Goal: Task Accomplishment & Management: Complete application form

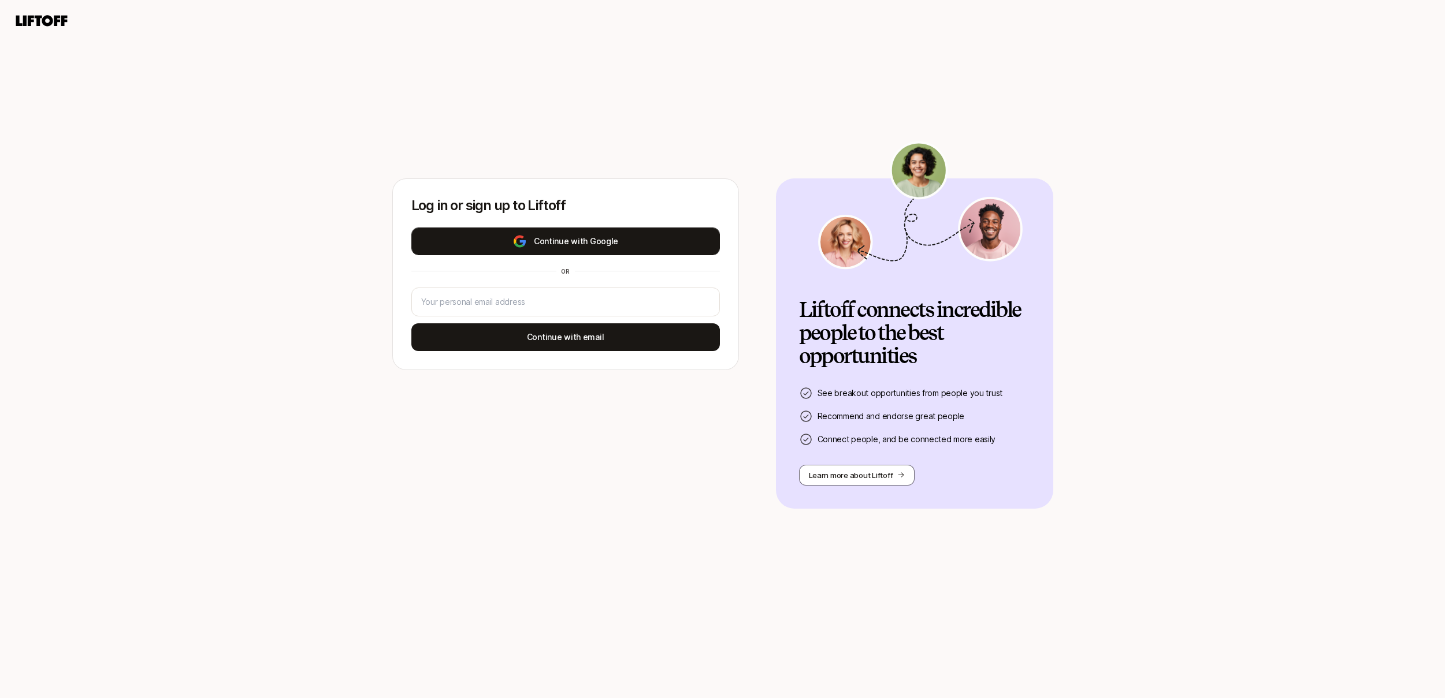
click at [617, 239] on button "Continue with Google" at bounding box center [565, 242] width 308 height 28
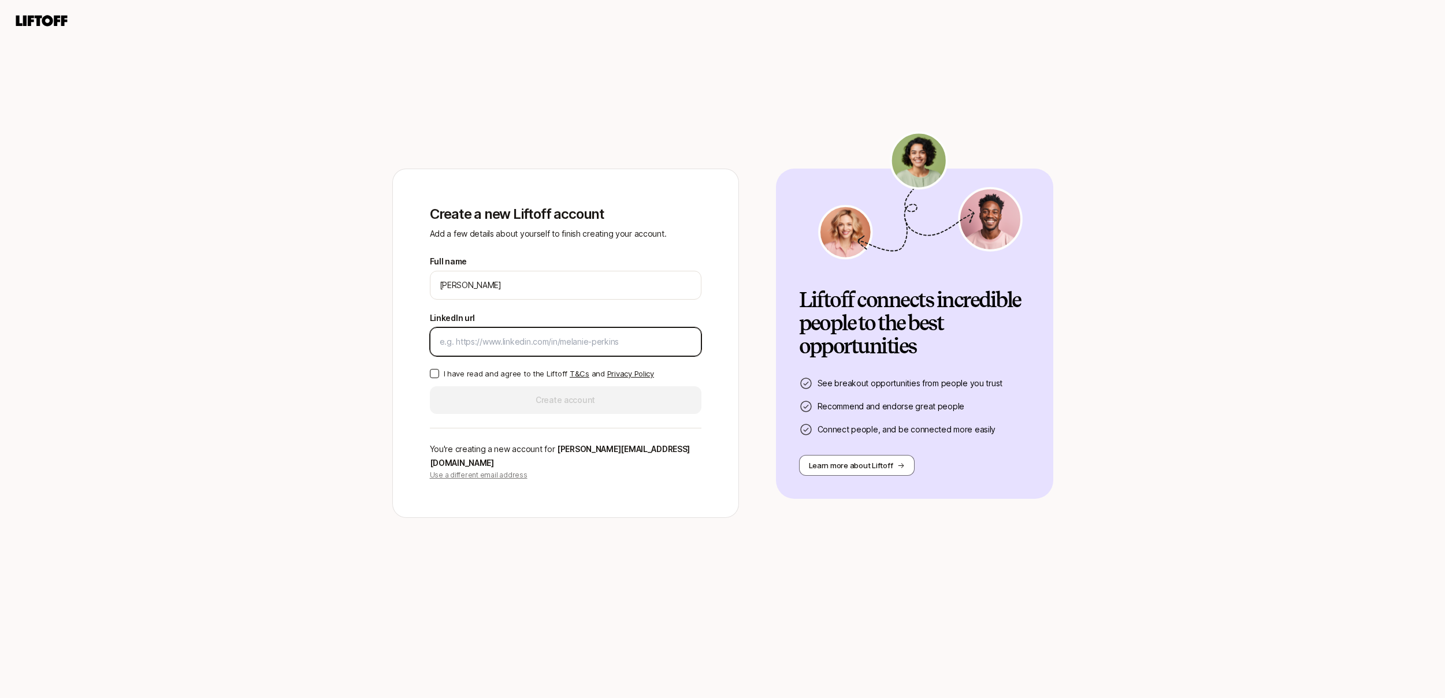
paste input "[URL][DOMAIN_NAME][PERSON_NAME]"
type input "[URL][DOMAIN_NAME][PERSON_NAME]"
click at [620, 543] on div "Create a new Liftoff account Add a few details about yourself to finish creatin…" at bounding box center [722, 367] width 1445 height 396
click at [440, 380] on label "I have read and agree to the Liftoff T&Cs and Privacy Policy" at bounding box center [565, 374] width 271 height 12
click at [439, 378] on button "I have read and agree to the Liftoff T&Cs and Privacy Policy" at bounding box center [434, 373] width 9 height 9
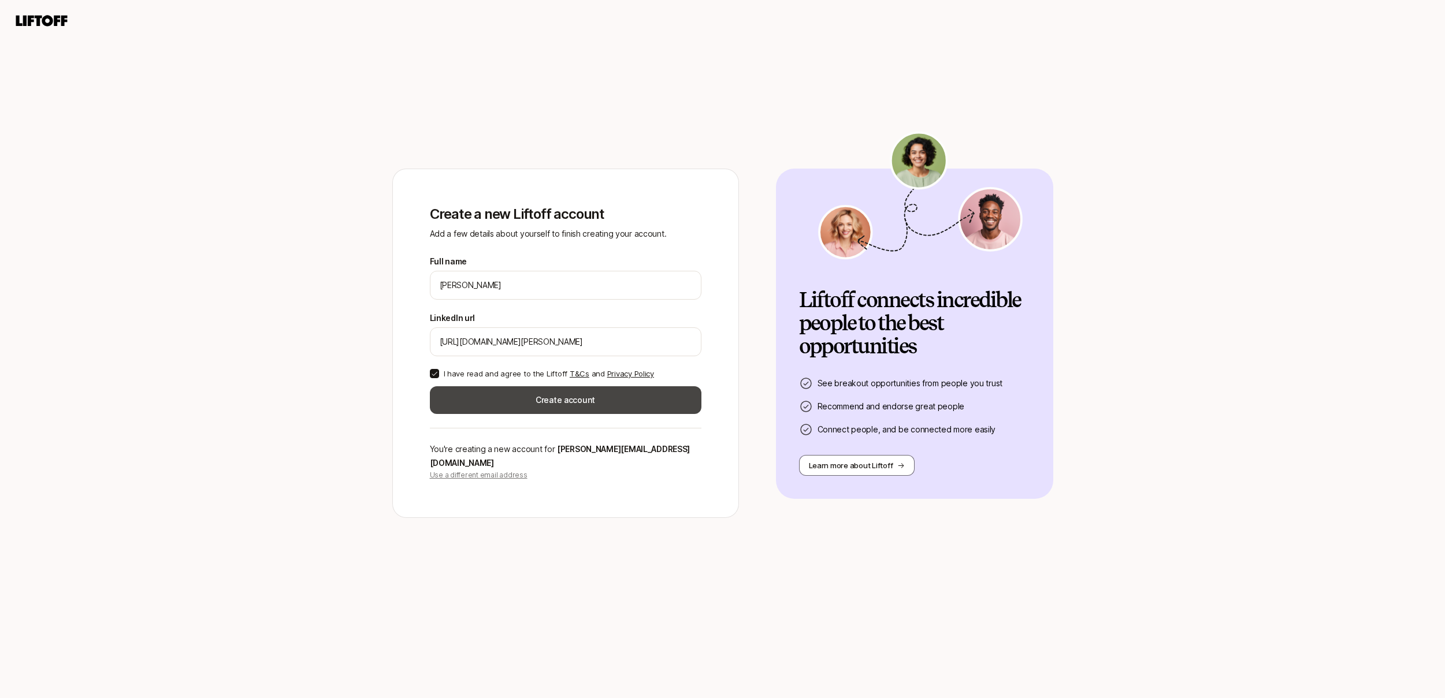
click at [490, 404] on button "Create account" at bounding box center [565, 400] width 271 height 28
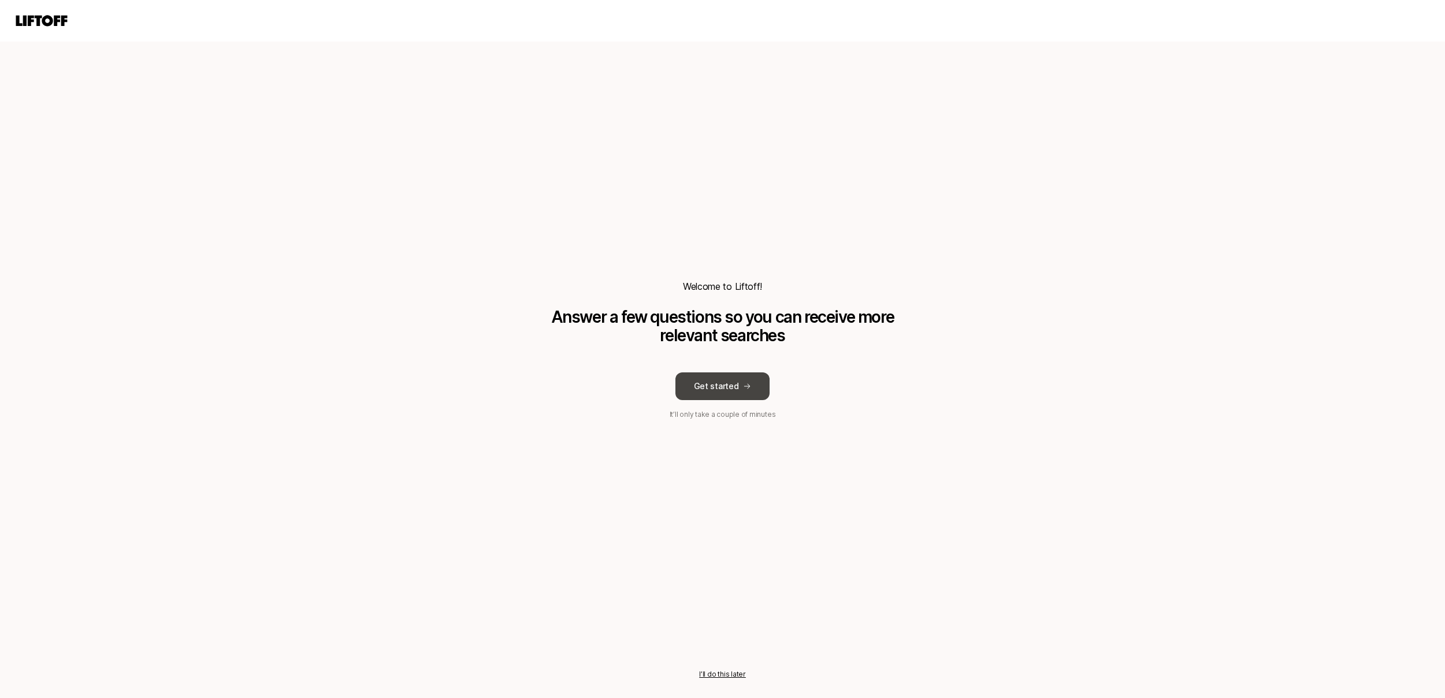
click at [743, 384] on icon at bounding box center [747, 386] width 8 height 8
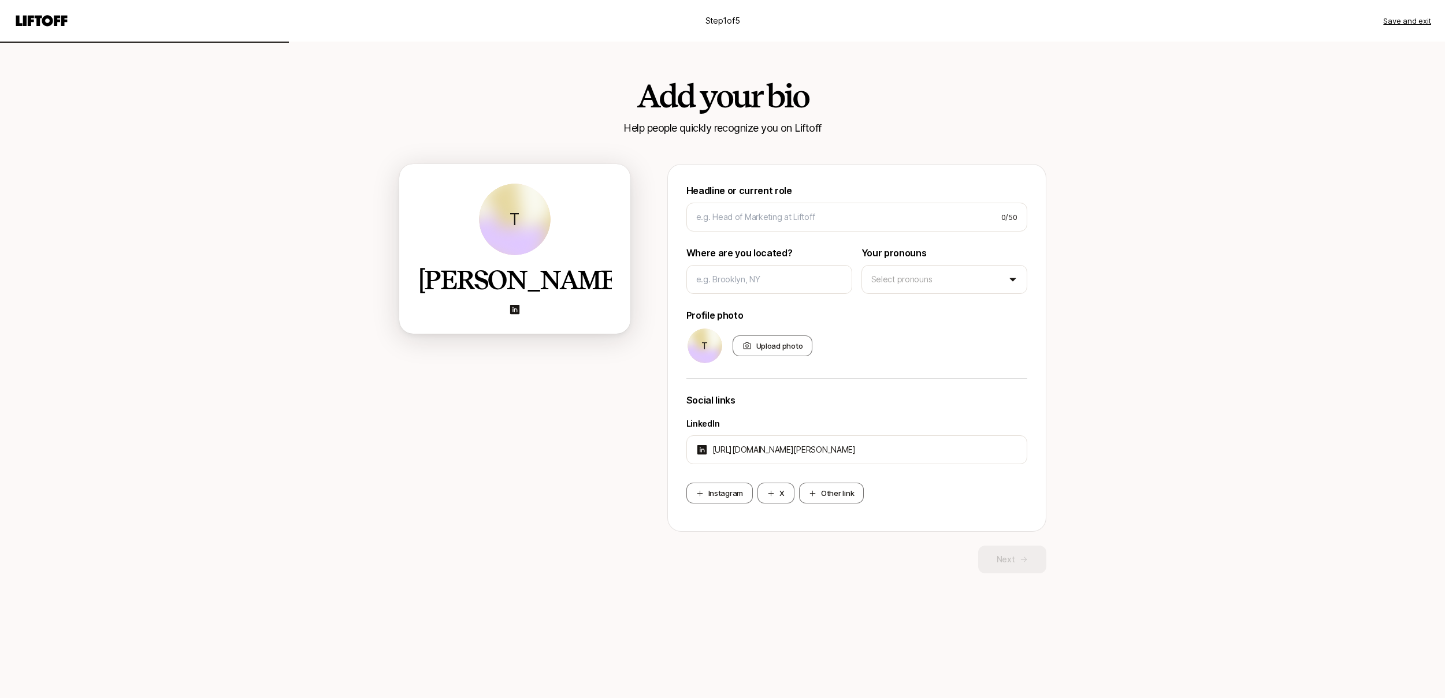
click at [529, 281] on h2 "[PERSON_NAME]" at bounding box center [515, 280] width 194 height 29
click at [728, 210] on input at bounding box center [844, 217] width 296 height 14
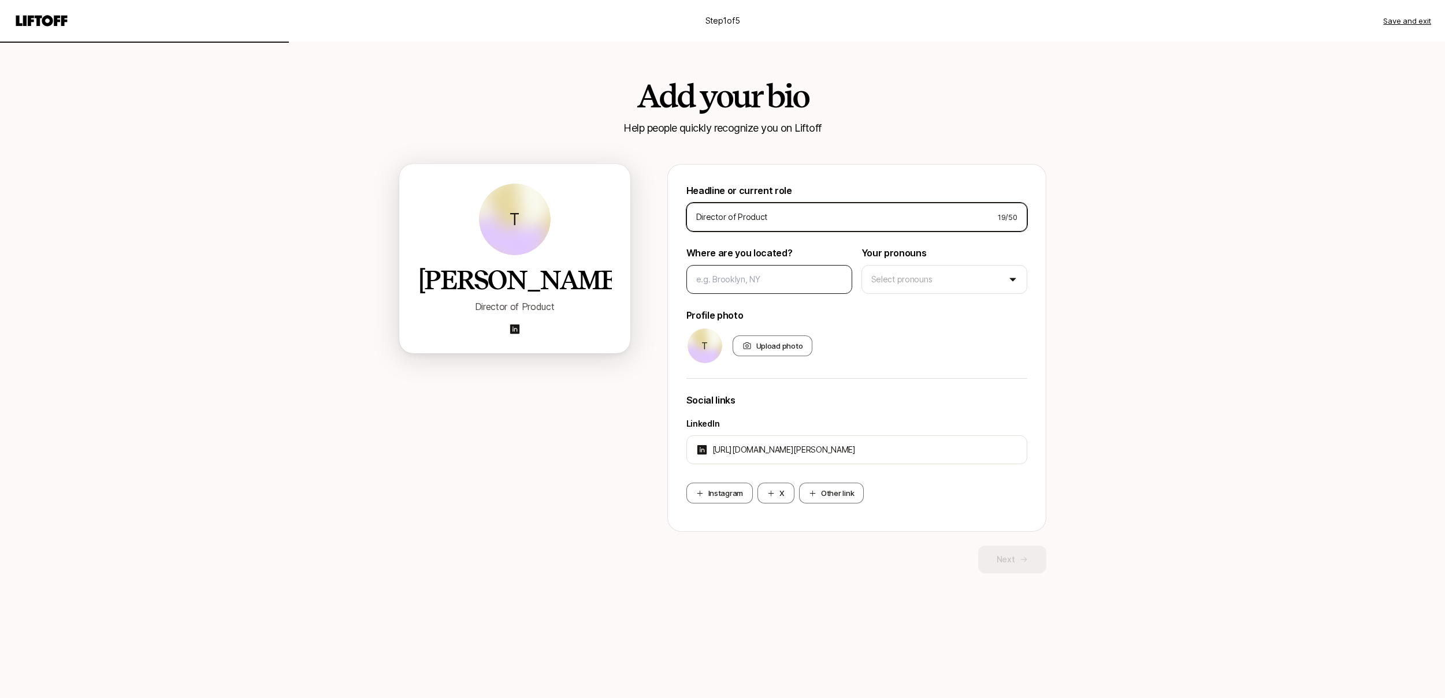
type input "Director of Product"
click at [716, 284] on input at bounding box center [769, 280] width 146 height 14
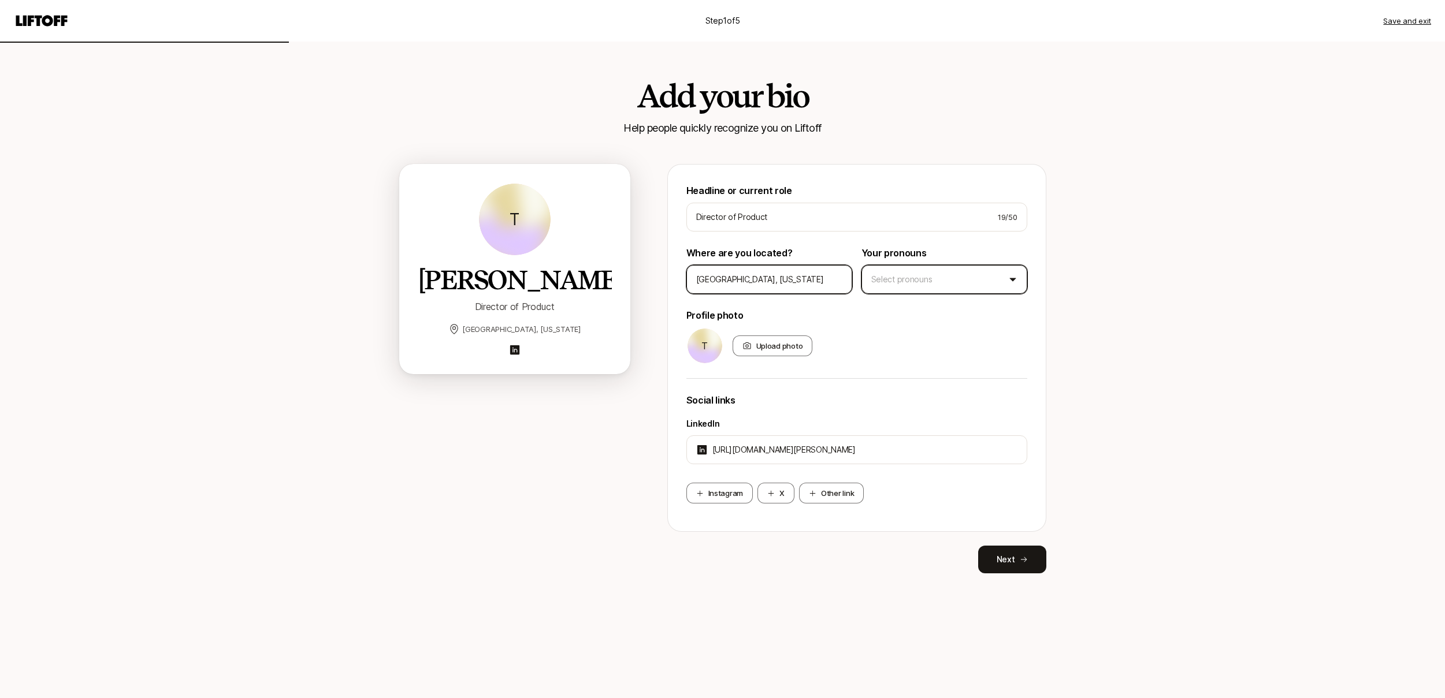
type input "[GEOGRAPHIC_DATA], [US_STATE]"
click at [937, 276] on html "Step 1 of 5 Save and exit Add your bio Help people quickly recognize you on Lif…" at bounding box center [722, 349] width 1445 height 698
click at [1003, 557] on button "Next" at bounding box center [1012, 560] width 68 height 28
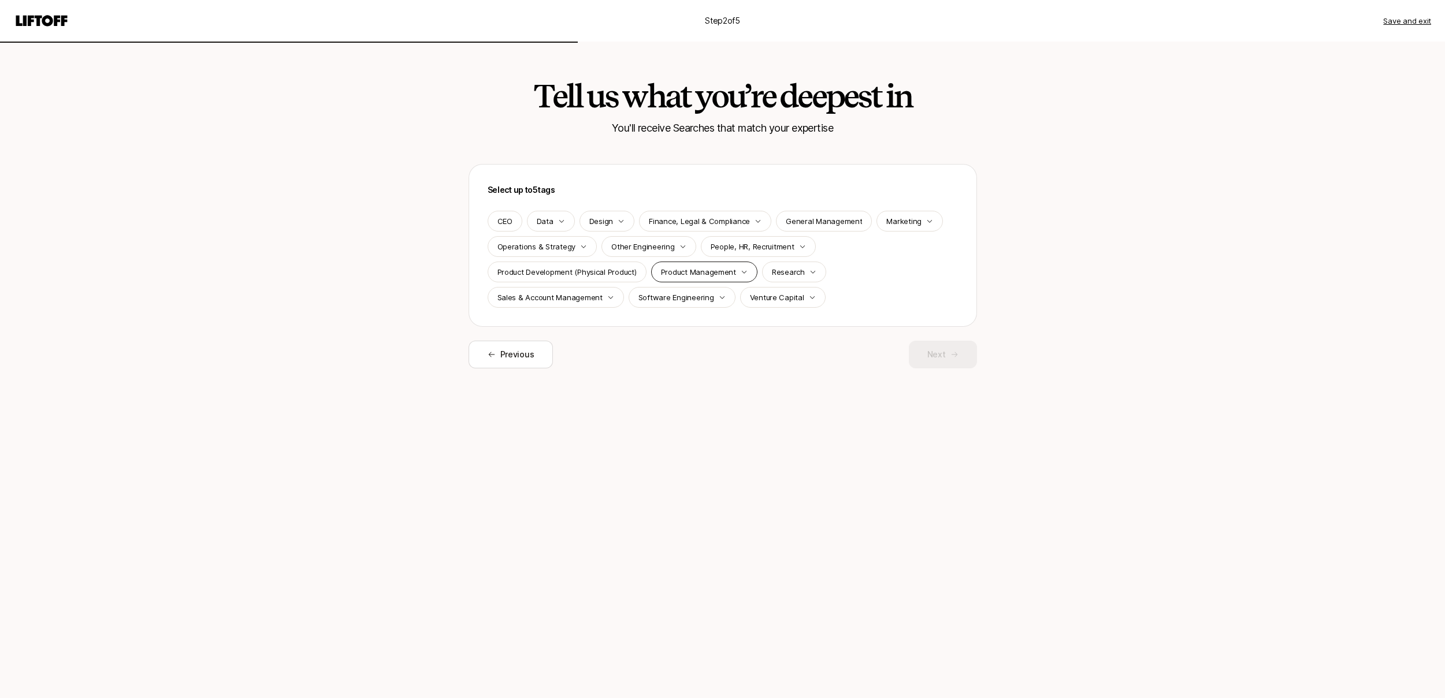
click at [672, 274] on p "Product Management" at bounding box center [698, 272] width 75 height 12
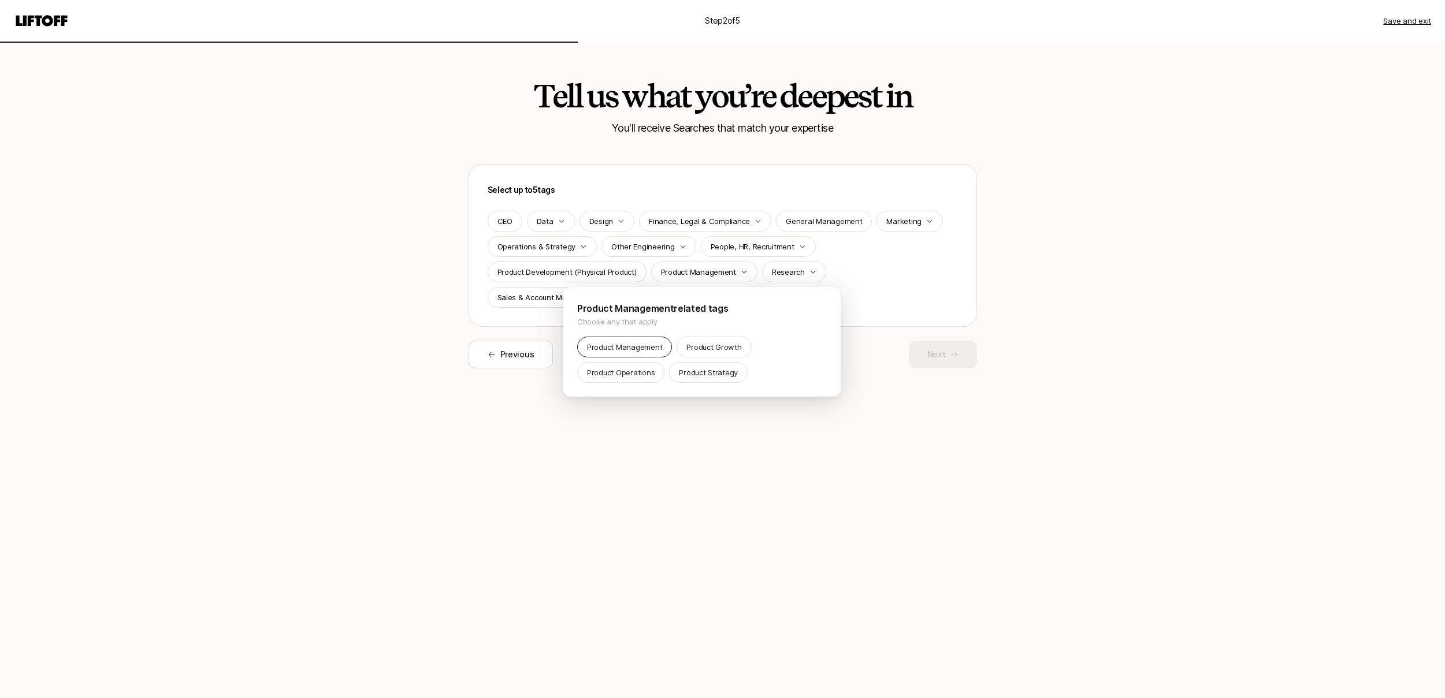
click at [652, 348] on p "Product Management" at bounding box center [624, 347] width 75 height 12
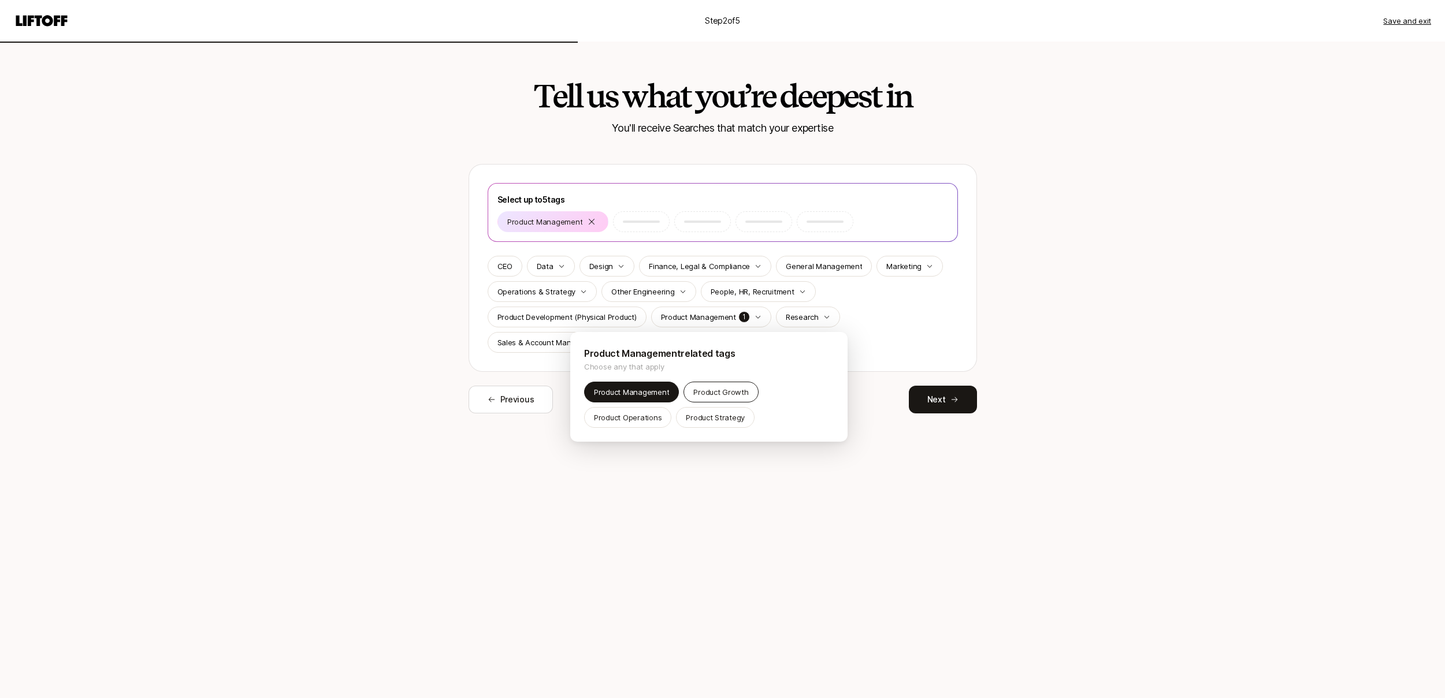
click at [736, 388] on p "Product Growth" at bounding box center [720, 392] width 55 height 12
click at [949, 434] on html "Step 2 of 5 Save and exit Tell us what you’re deepest in You'll receive Searche…" at bounding box center [722, 349] width 1445 height 698
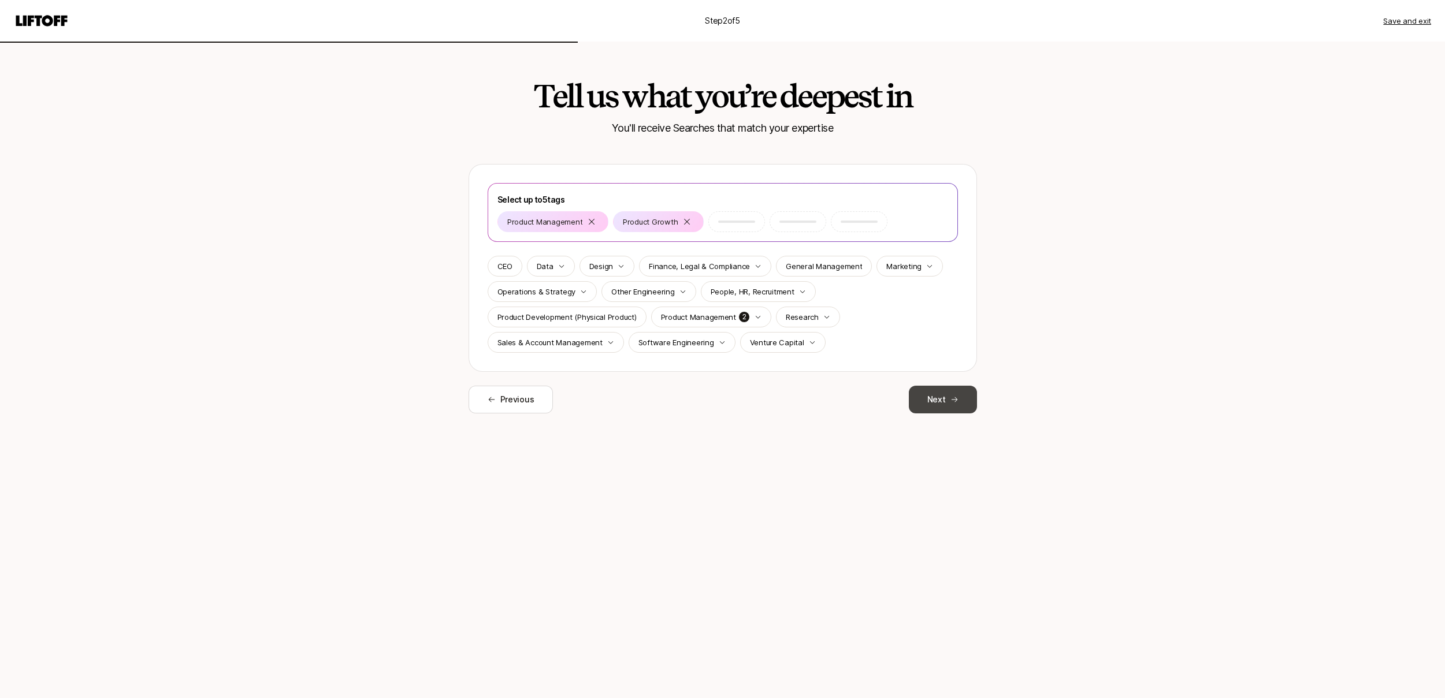
click at [943, 400] on button "Next" at bounding box center [943, 400] width 68 height 28
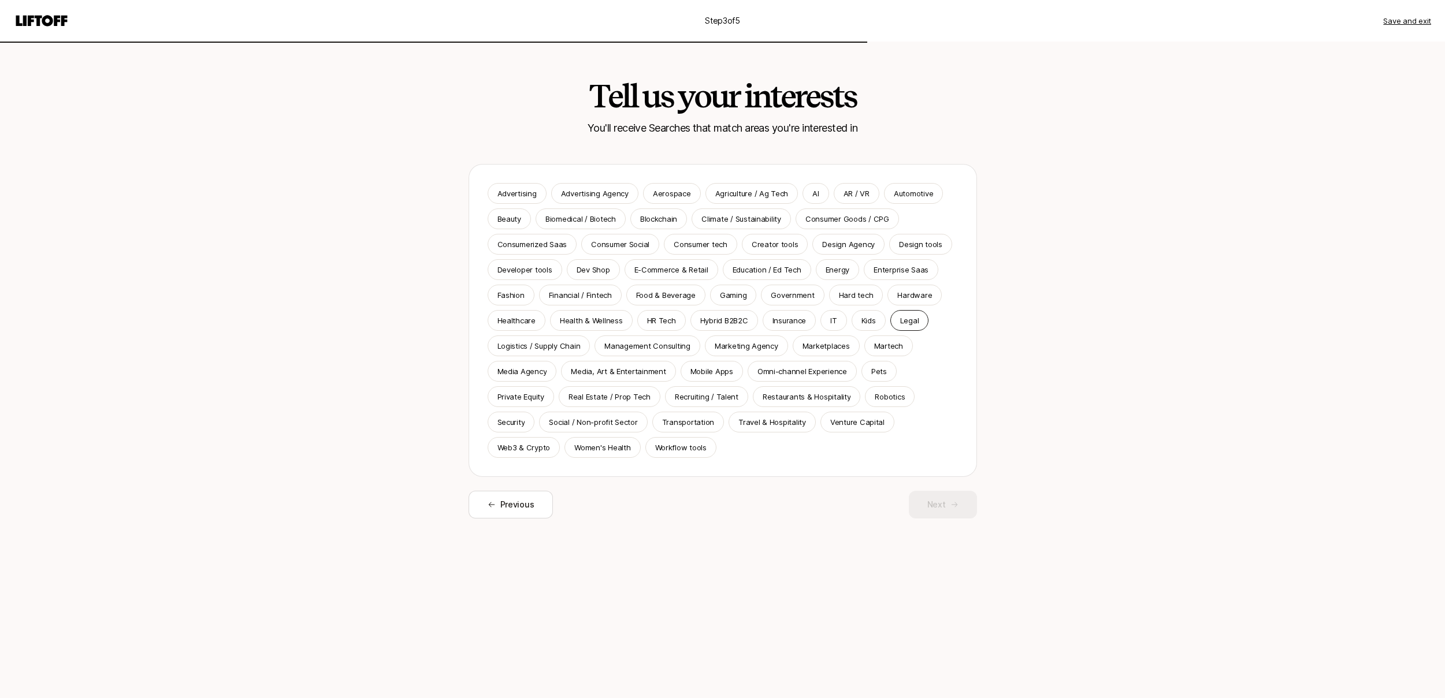
click at [905, 323] on p "Legal" at bounding box center [909, 321] width 19 height 12
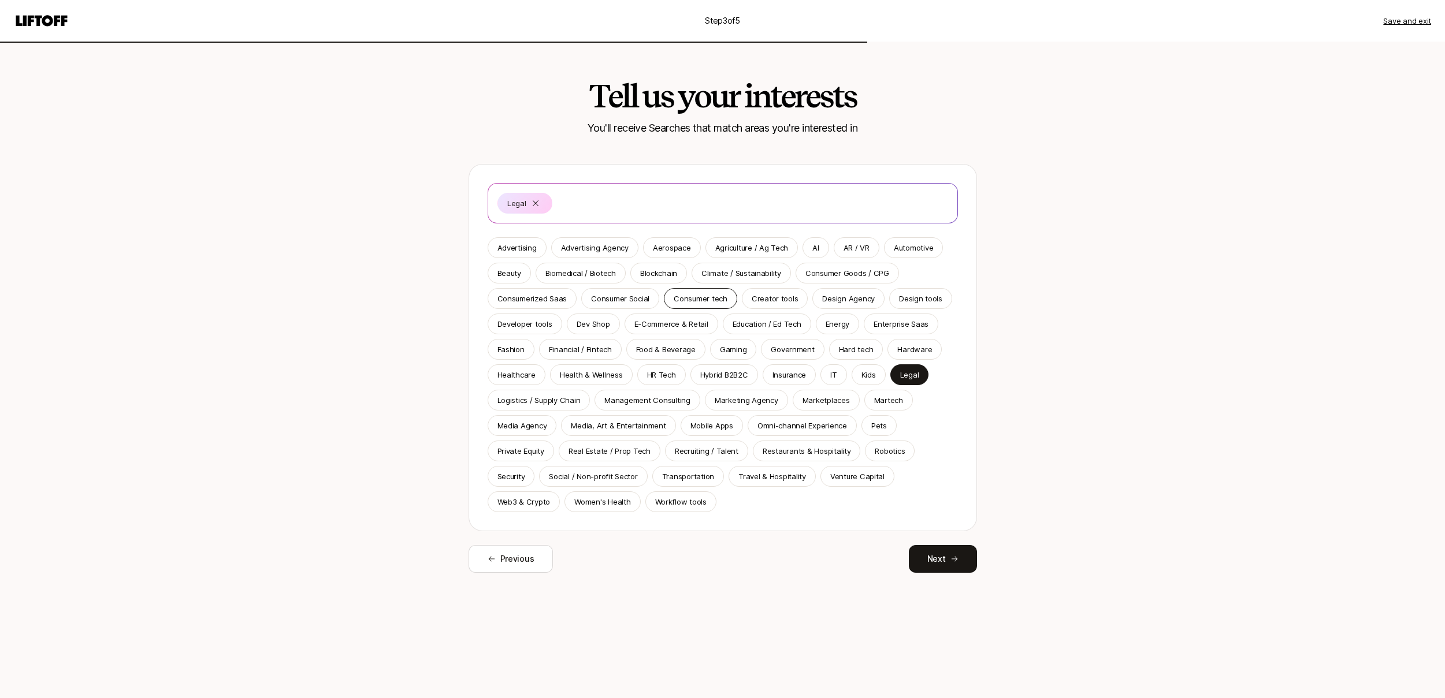
click at [694, 307] on div "Consumer tech" at bounding box center [700, 298] width 73 height 21
click at [946, 553] on button "Next" at bounding box center [943, 559] width 68 height 28
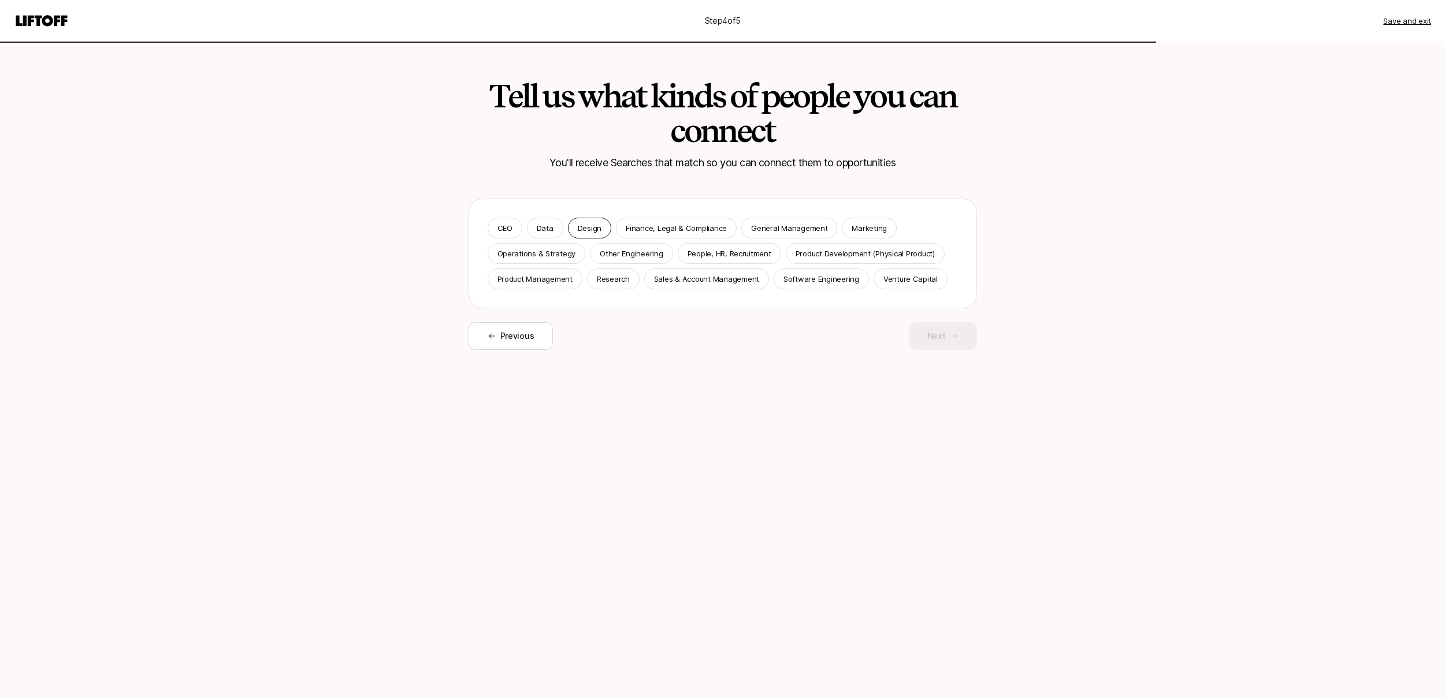
click at [592, 235] on div "Design" at bounding box center [589, 228] width 43 height 21
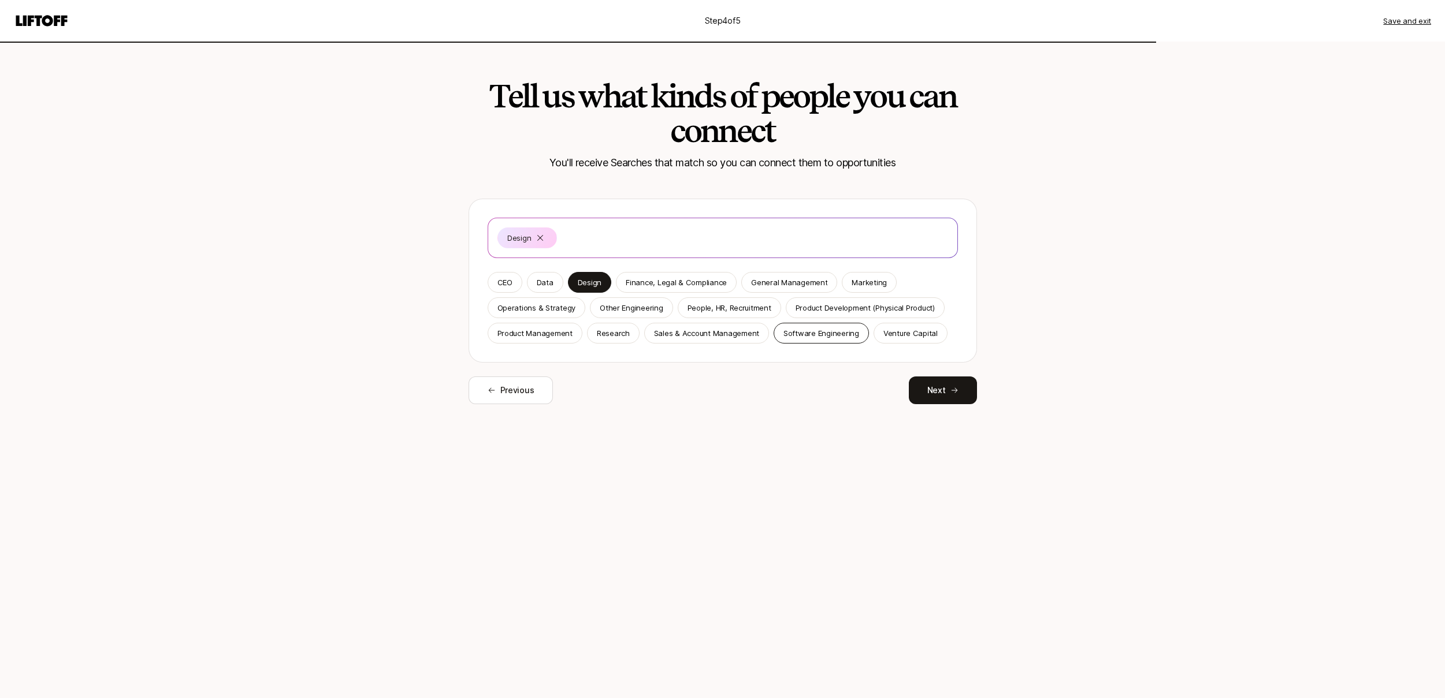
click at [827, 337] on p "Software Engineering" at bounding box center [821, 334] width 76 height 12
click at [544, 338] on p "Product Management" at bounding box center [534, 334] width 75 height 12
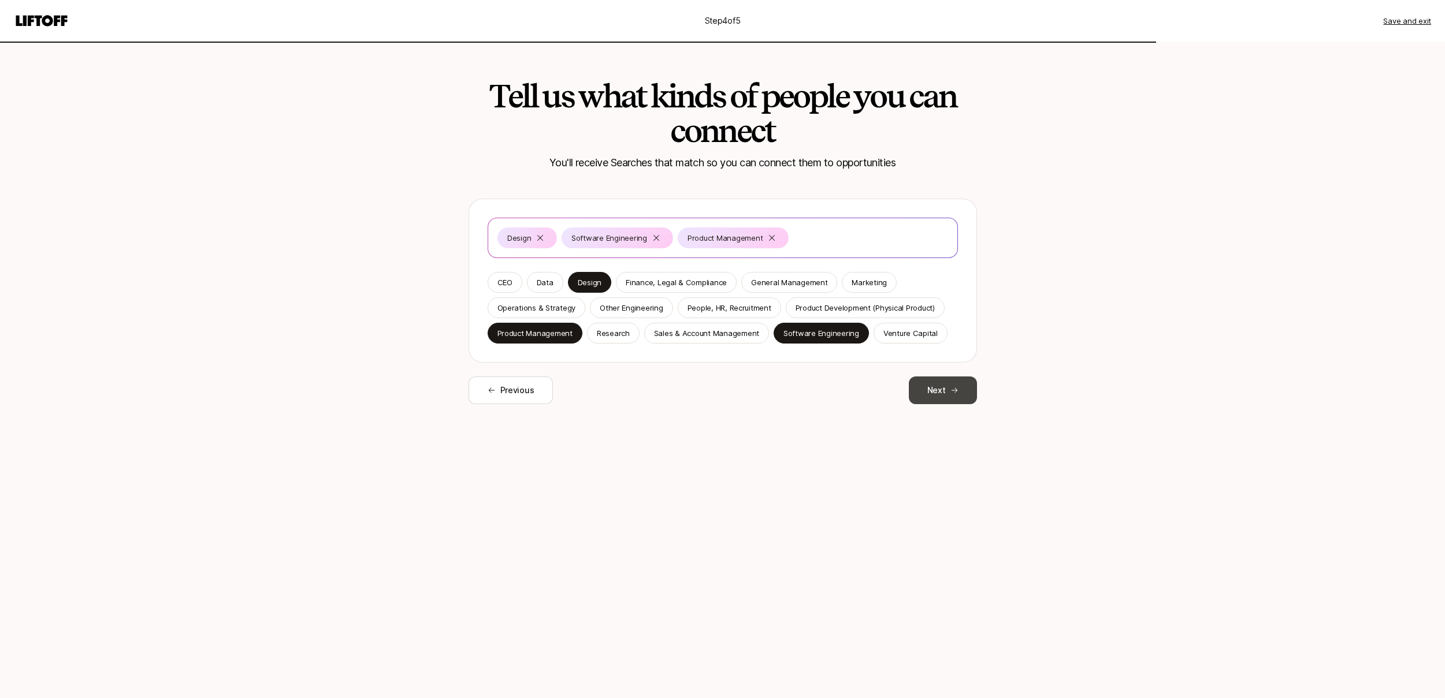
click at [965, 392] on button "Next" at bounding box center [943, 391] width 68 height 28
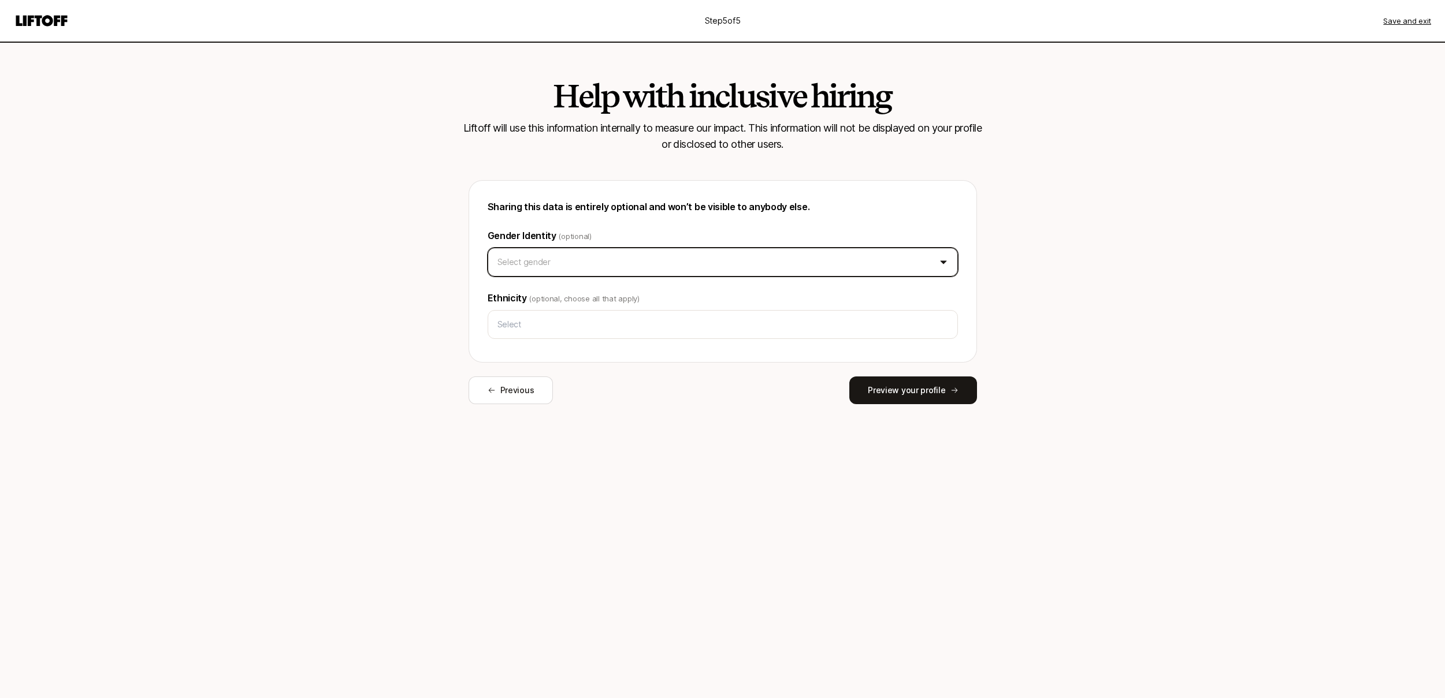
click at [741, 265] on html "Step 5 of 5 Save and exit Help with inclusive hiring Liftoff will use this info…" at bounding box center [722, 349] width 1445 height 698
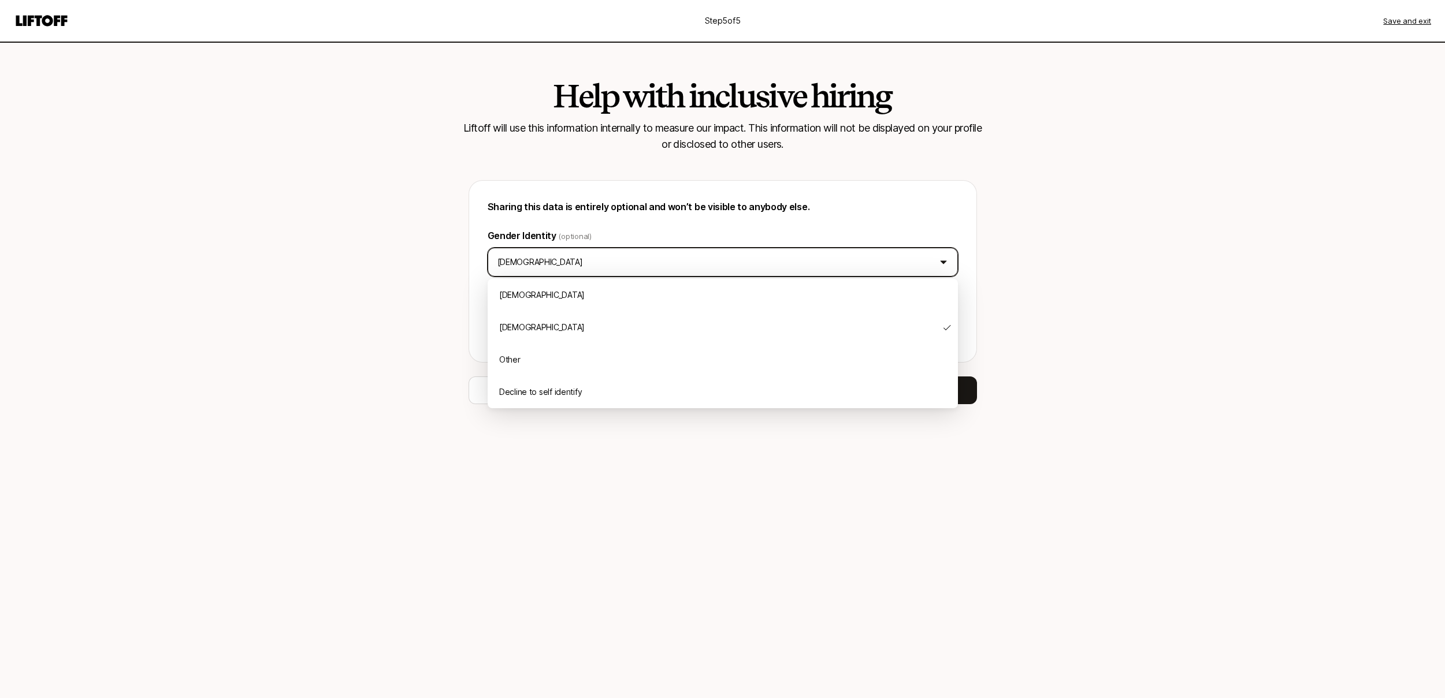
click at [634, 258] on html "Step 5 of 5 Save and exit Help with inclusive hiring Liftoff will use this info…" at bounding box center [722, 349] width 1445 height 698
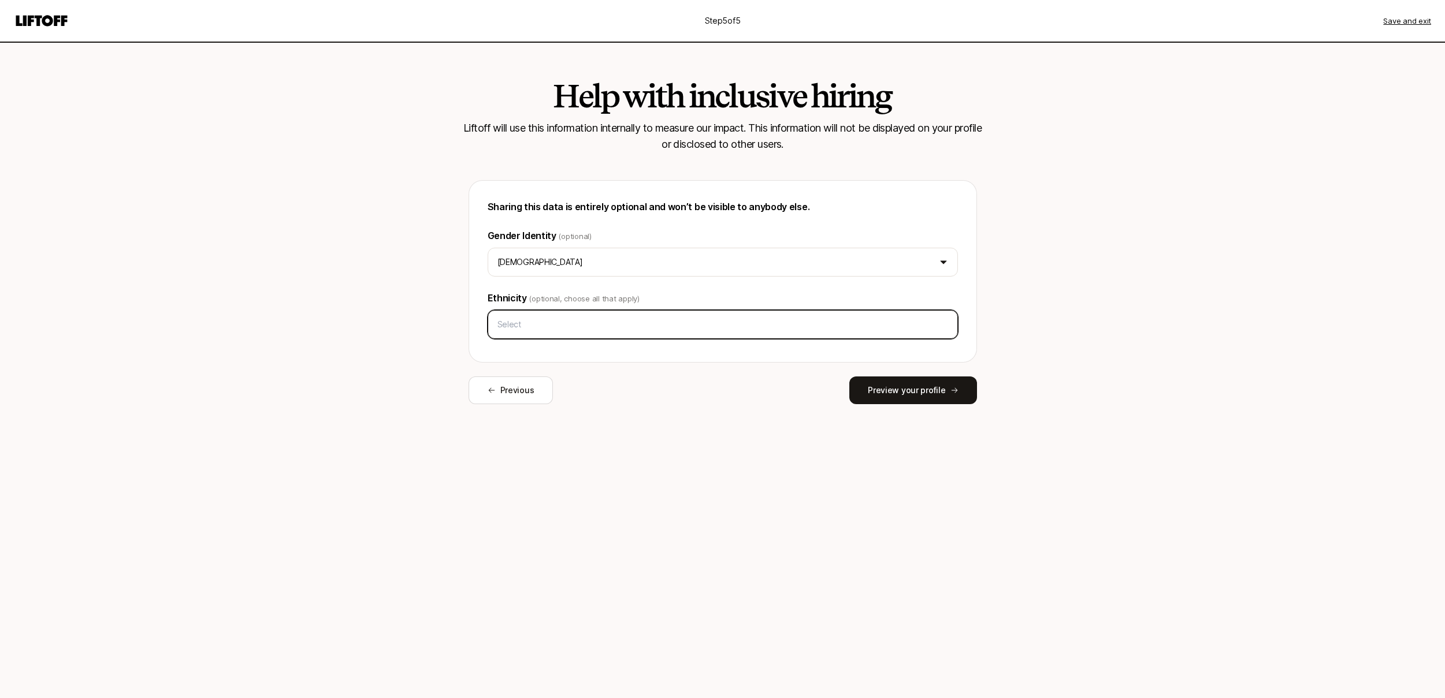
click at [594, 327] on input "text" at bounding box center [723, 324] width 460 height 21
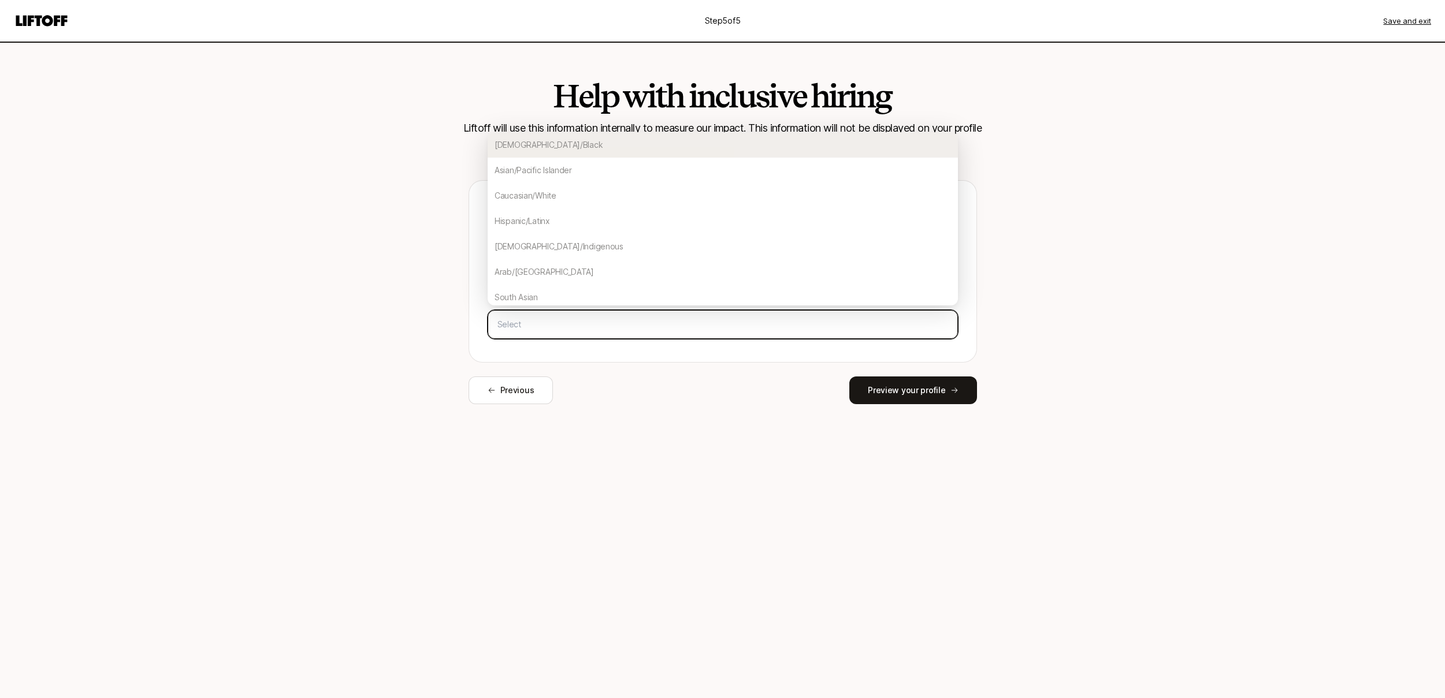
type input "w"
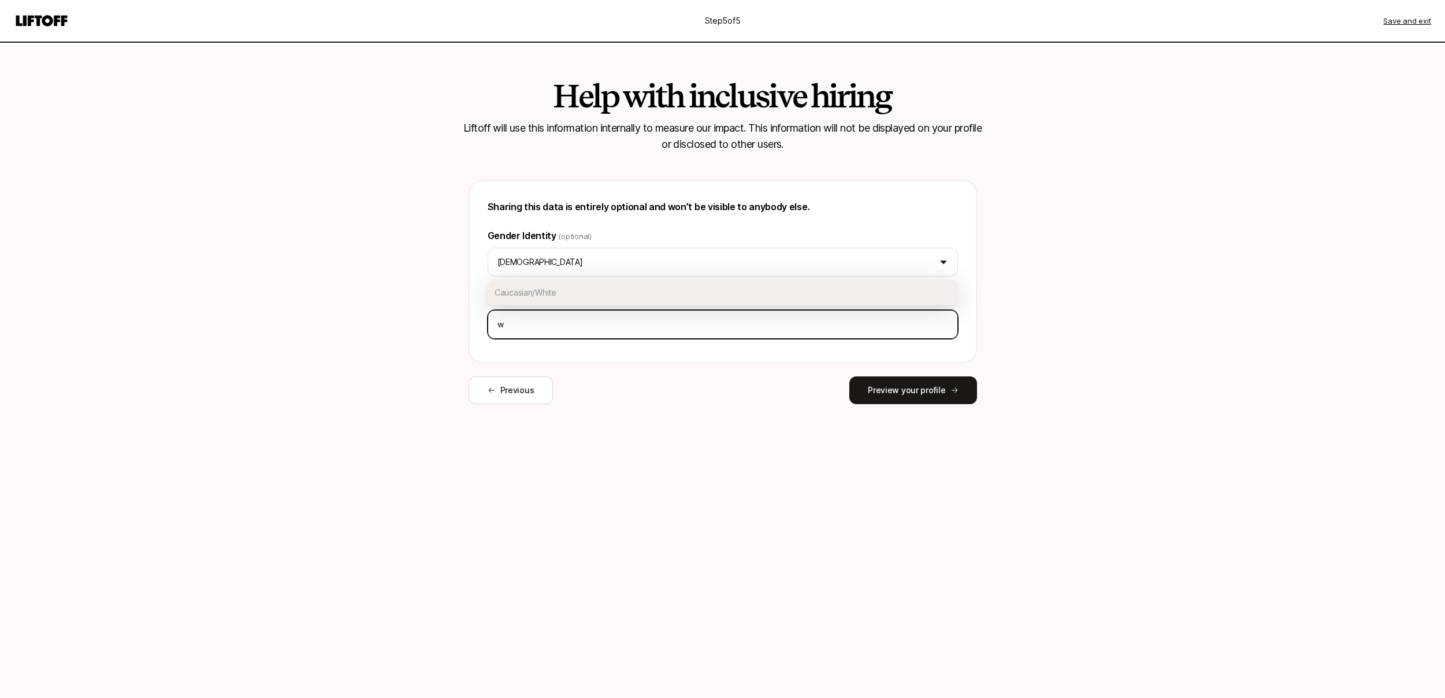
click at [562, 294] on div "Caucasian/White" at bounding box center [723, 292] width 470 height 25
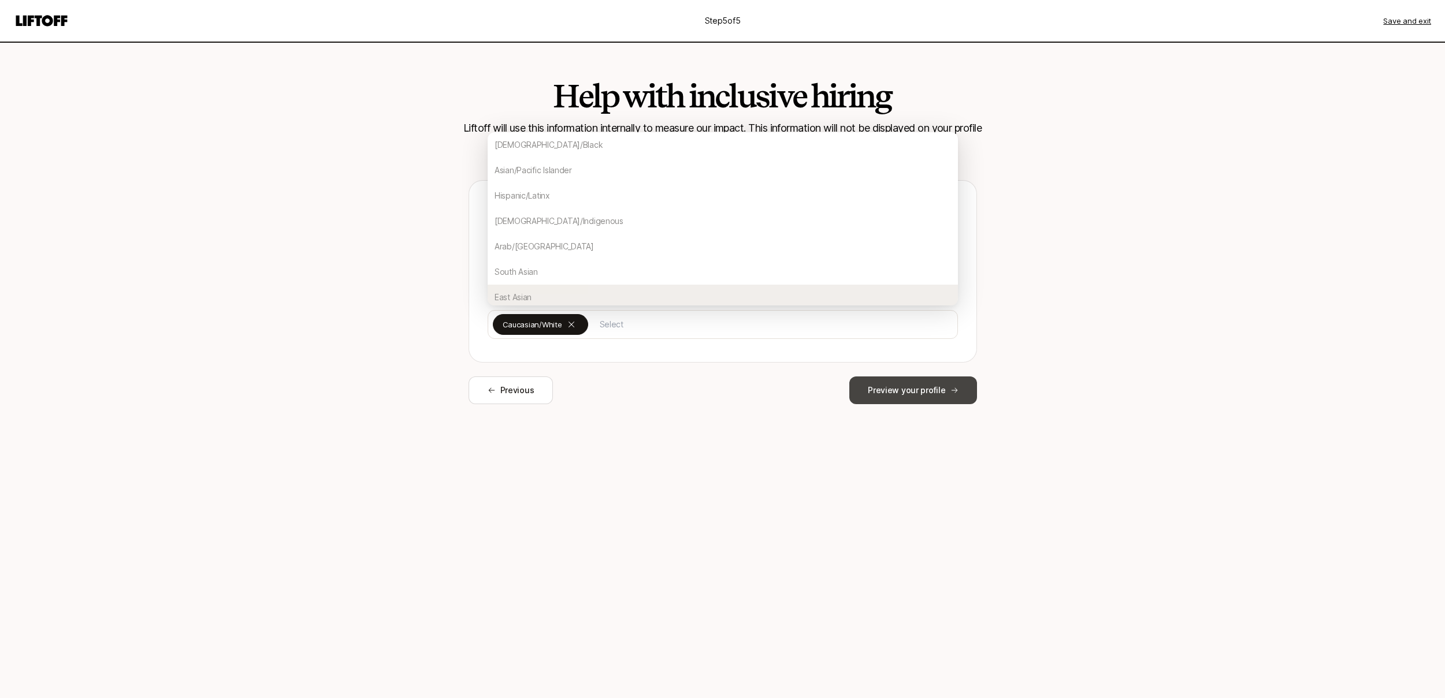
click at [890, 391] on button "Preview your profile" at bounding box center [912, 391] width 127 height 28
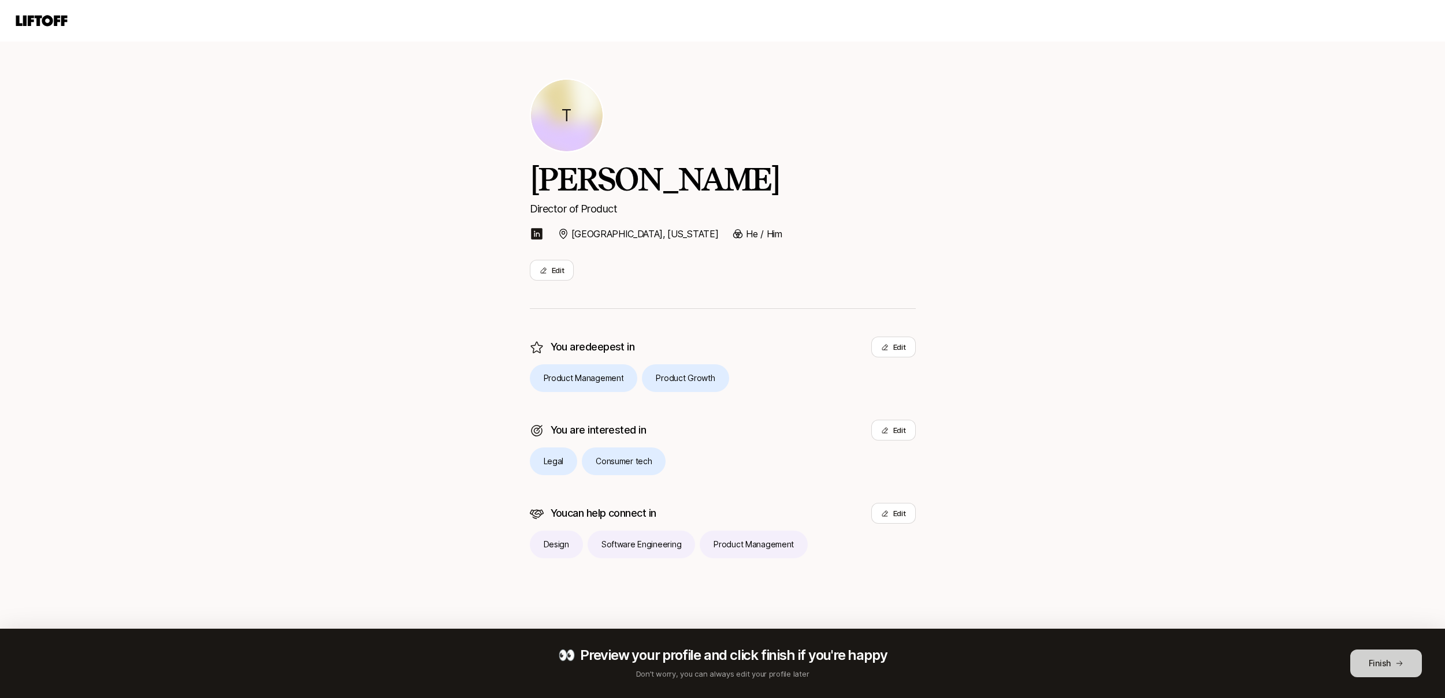
click at [1379, 673] on button "Finish" at bounding box center [1386, 664] width 72 height 28
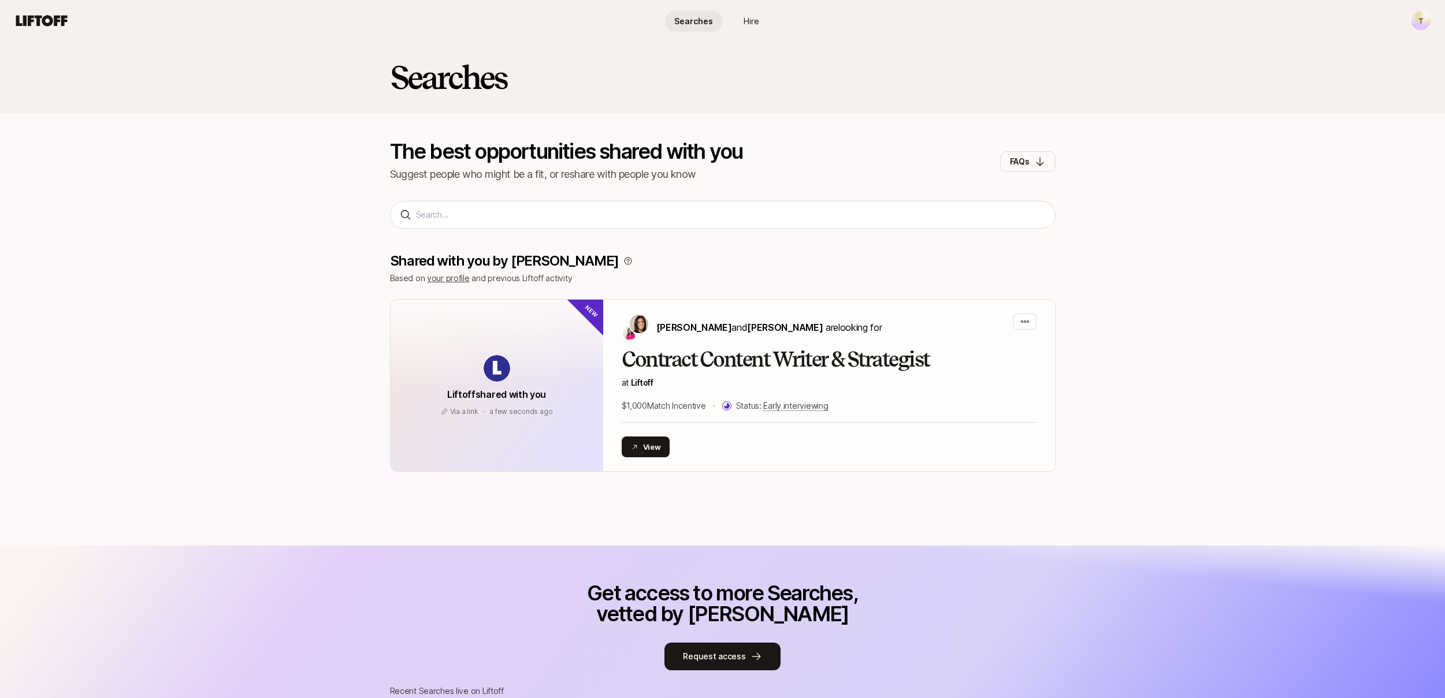
click at [1423, 31] on nav "Searches Hire T" at bounding box center [722, 21] width 1445 height 42
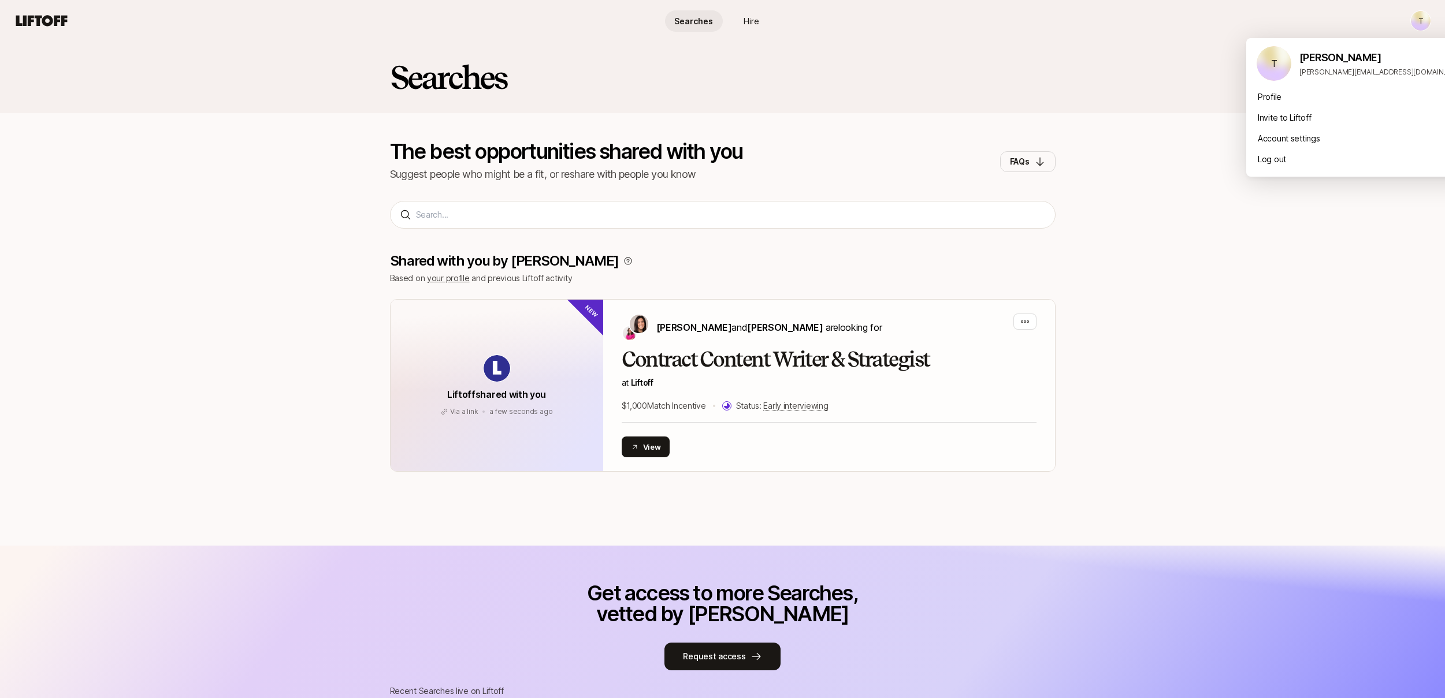
click at [1420, 14] on html "T Searches Hire Searches Hire T Searches The best opportunities shared with you…" at bounding box center [722, 349] width 1445 height 698
